Goal: Information Seeking & Learning: Learn about a topic

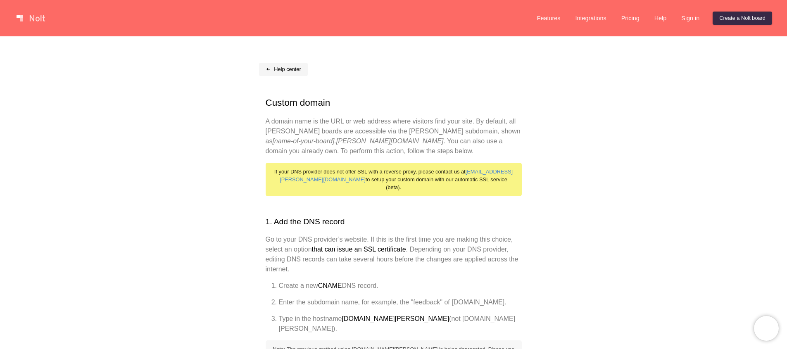
click at [285, 69] on link "Help center" at bounding box center [283, 69] width 49 height 13
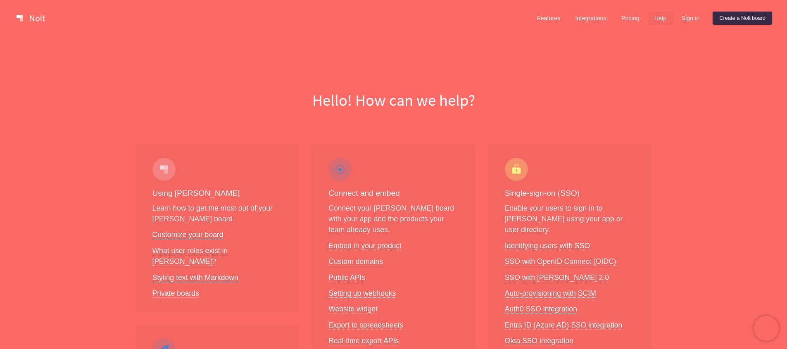
scroll to position [1, 0]
click at [584, 19] on link "Integrations" at bounding box center [590, 16] width 44 height 13
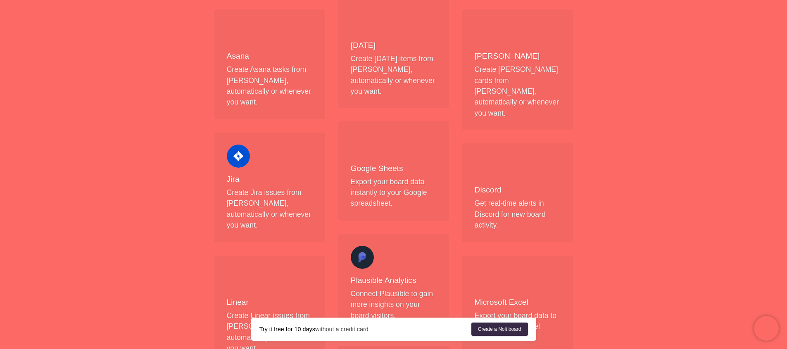
scroll to position [284, 0]
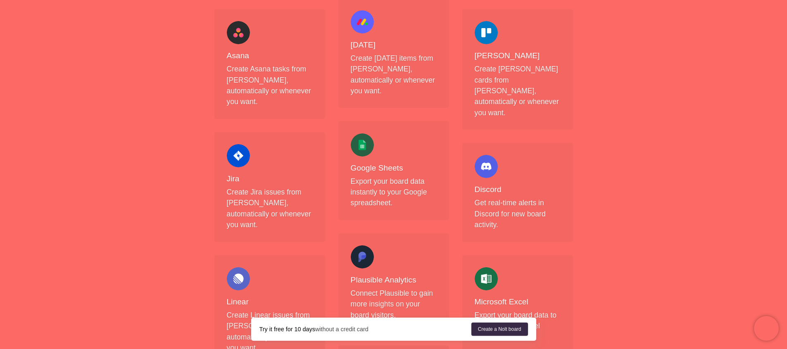
click at [234, 144] on div at bounding box center [238, 155] width 23 height 23
click at [237, 163] on div "Jira Create Jira issues from [PERSON_NAME], automatically or whenever you want." at bounding box center [270, 187] width 86 height 86
drag, startPoint x: 228, startPoint y: 157, endPoint x: 281, endPoint y: 186, distance: 60.4
click at [279, 186] on div "Jira Create Jira issues from [PERSON_NAME], automatically or whenever you want." at bounding box center [270, 187] width 86 height 86
click at [287, 188] on p "Create Jira issues from [PERSON_NAME], automatically or whenever you want." at bounding box center [270, 209] width 86 height 44
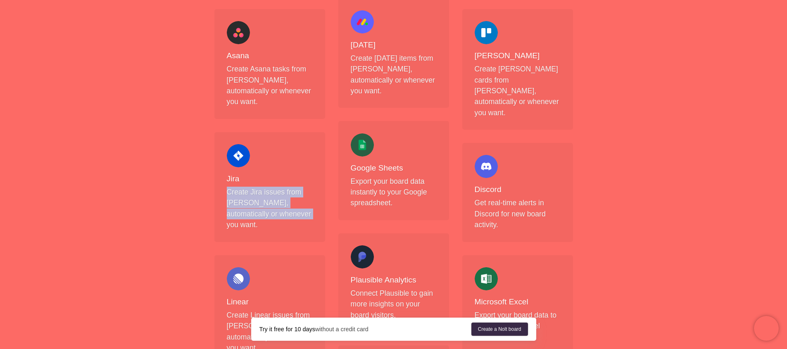
drag, startPoint x: 256, startPoint y: 169, endPoint x: 302, endPoint y: 193, distance: 52.1
click at [302, 193] on div "Jira Create Jira issues from [PERSON_NAME], automatically or whenever you want." at bounding box center [270, 187] width 86 height 86
click at [302, 193] on p "Create Jira issues from [PERSON_NAME], automatically or whenever you want." at bounding box center [270, 209] width 86 height 44
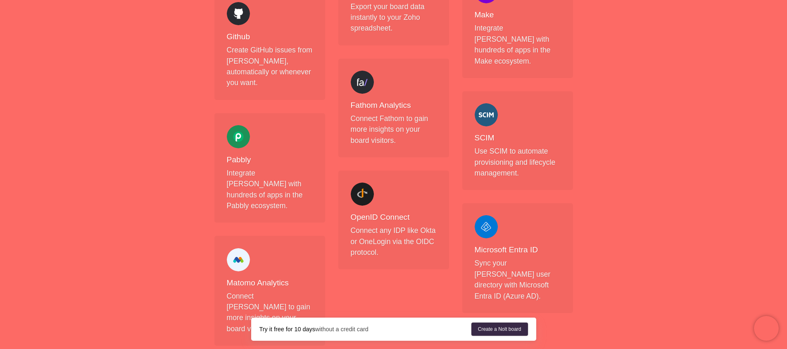
scroll to position [927, 0]
